Goal: Use online tool/utility: Use online tool/utility

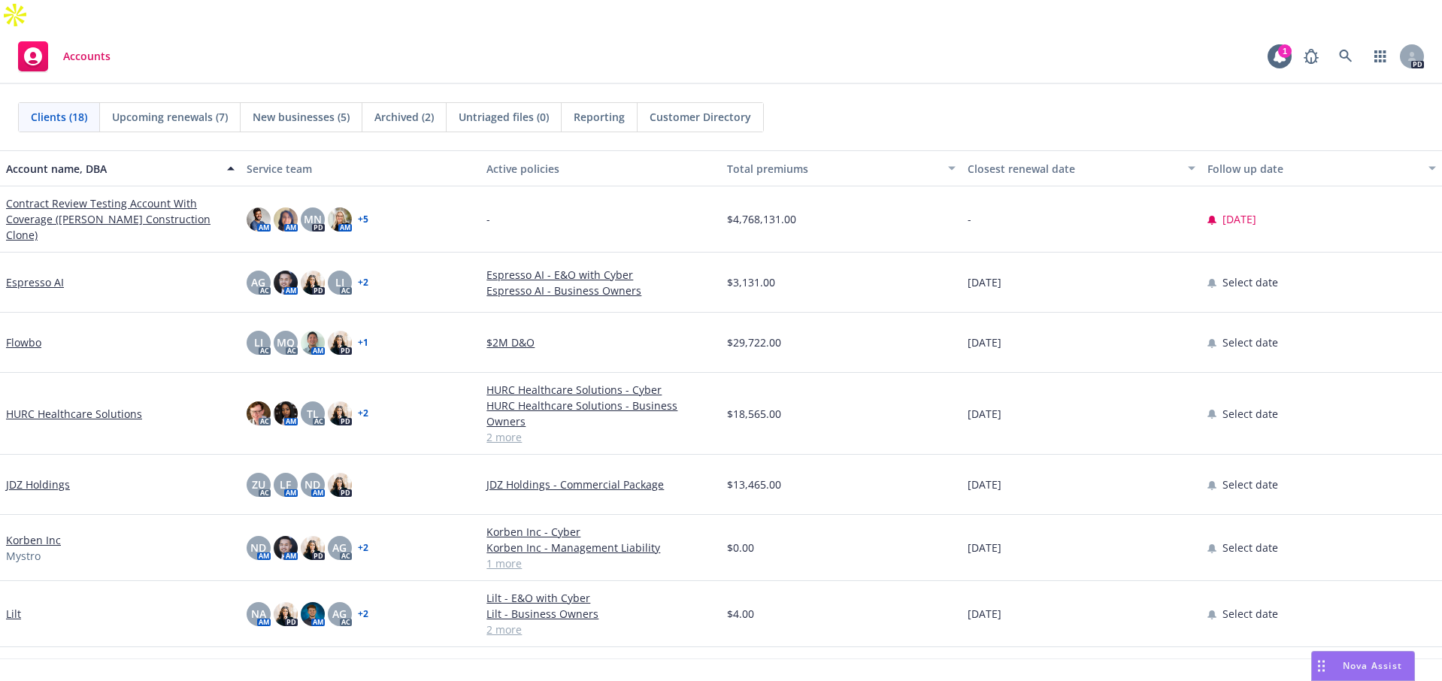
click at [1353, 669] on span "Nova Assist" at bounding box center [1372, 665] width 59 height 13
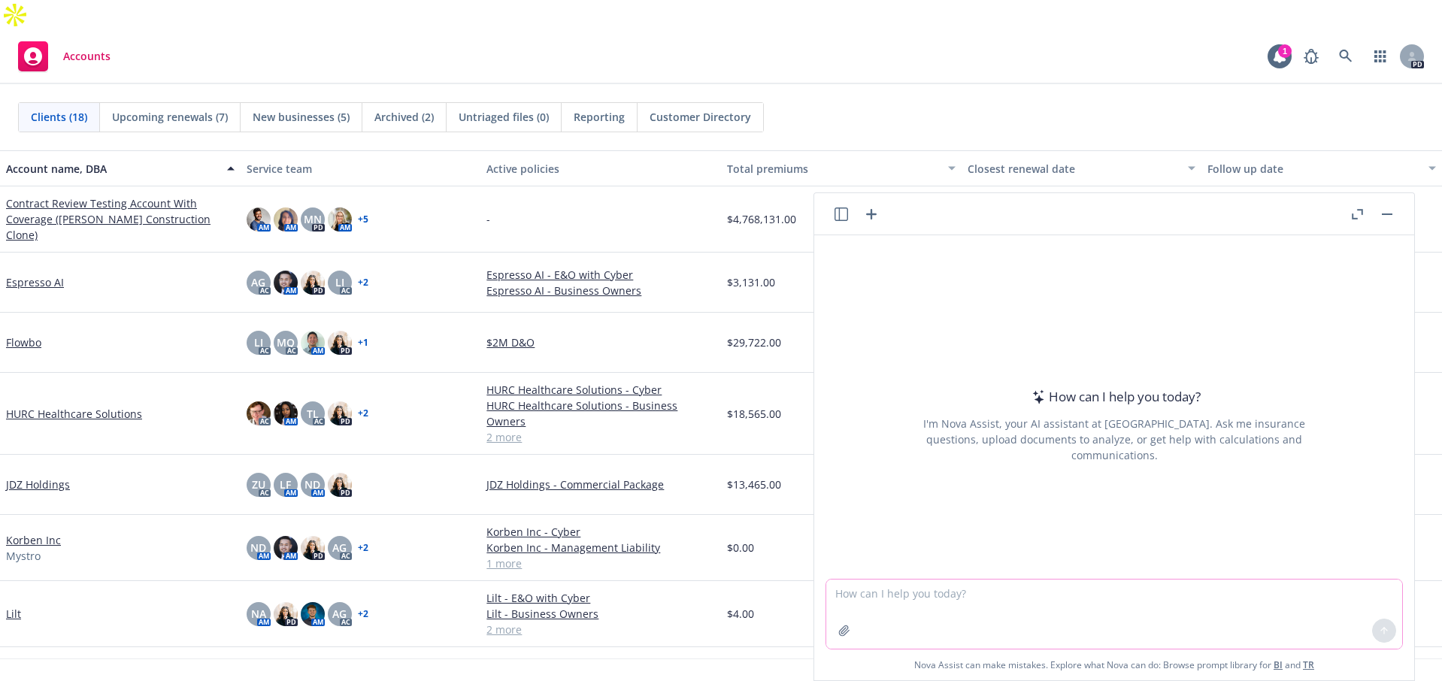
click at [1073, 612] on textarea at bounding box center [1114, 614] width 576 height 69
paste textarea "I hope you both had a great weekend. We have already sent Tech E&O to [PERSON_N…"
type textarea "clean this up: I hope you both had a great weekend. We have already sent Tech E…"
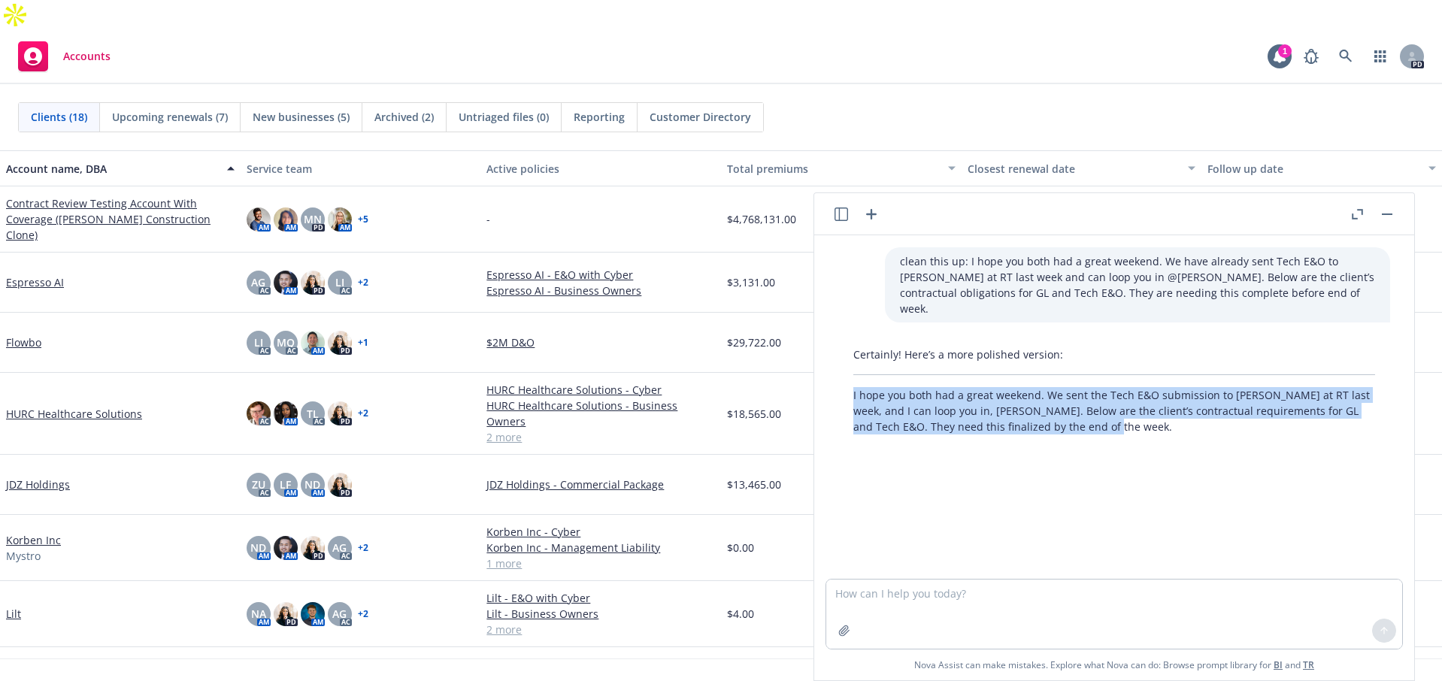
drag, startPoint x: 862, startPoint y: 382, endPoint x: 1089, endPoint y: 423, distance: 230.0
click at [1089, 423] on div "Certainly! Here’s a more polished version: I hope you both had a great weekend.…" at bounding box center [1114, 391] width 552 height 100
copy p "I hope you both had a great weekend. We sent the Tech E&O submission to [PERSON…"
